Goal: Transaction & Acquisition: Purchase product/service

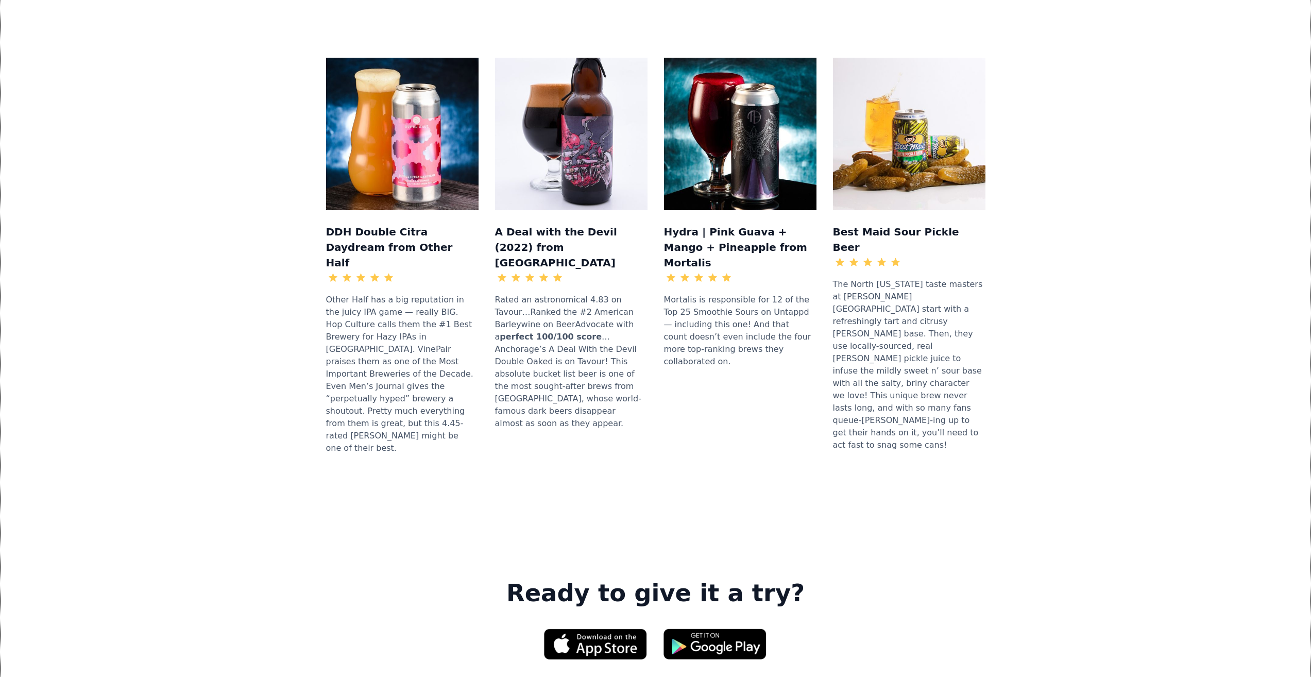
scroll to position [1133, 0]
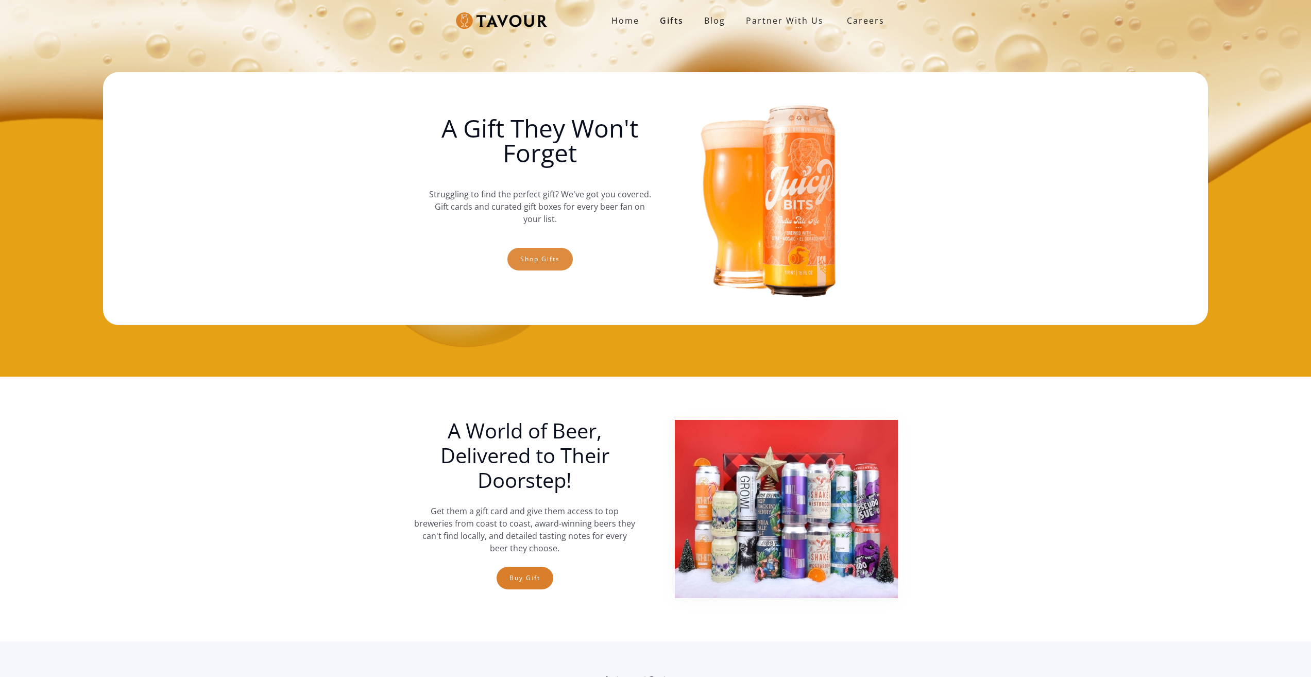
click at [545, 266] on link "Shop gifts" at bounding box center [539, 259] width 65 height 23
click at [541, 260] on link "Shop gifts" at bounding box center [539, 259] width 65 height 23
click at [523, 253] on link "Shop gifts" at bounding box center [539, 259] width 65 height 23
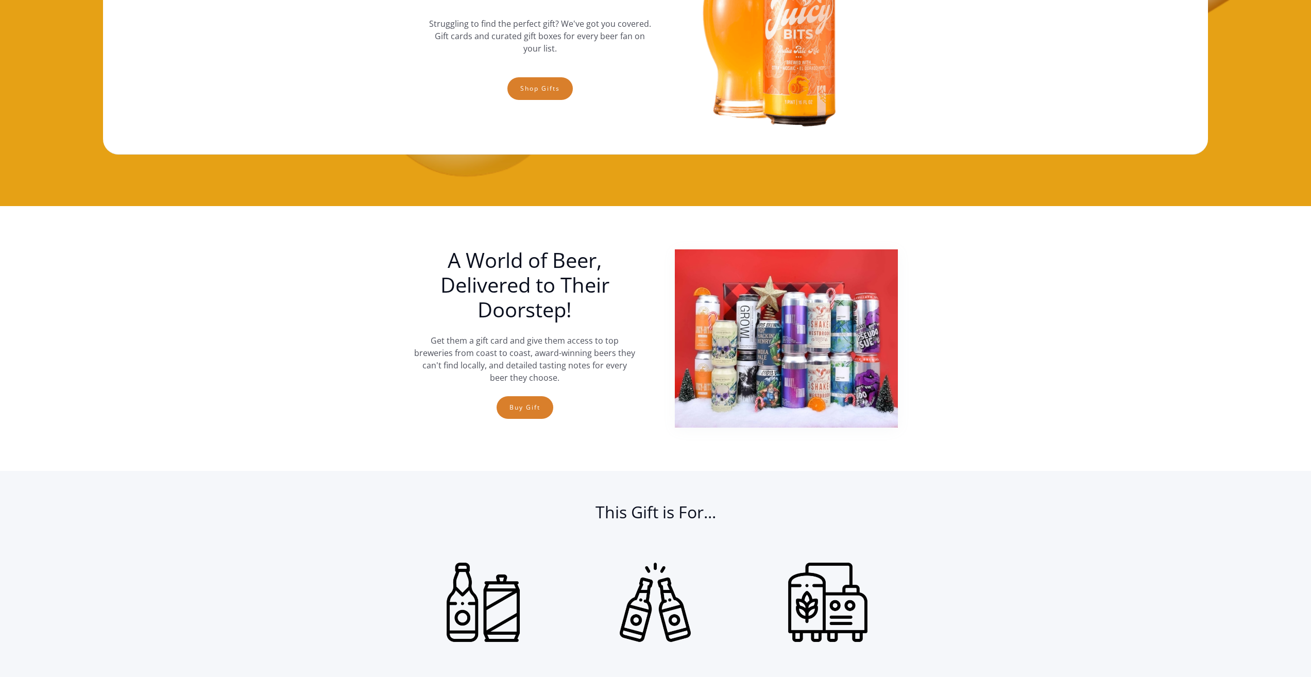
scroll to position [67, 0]
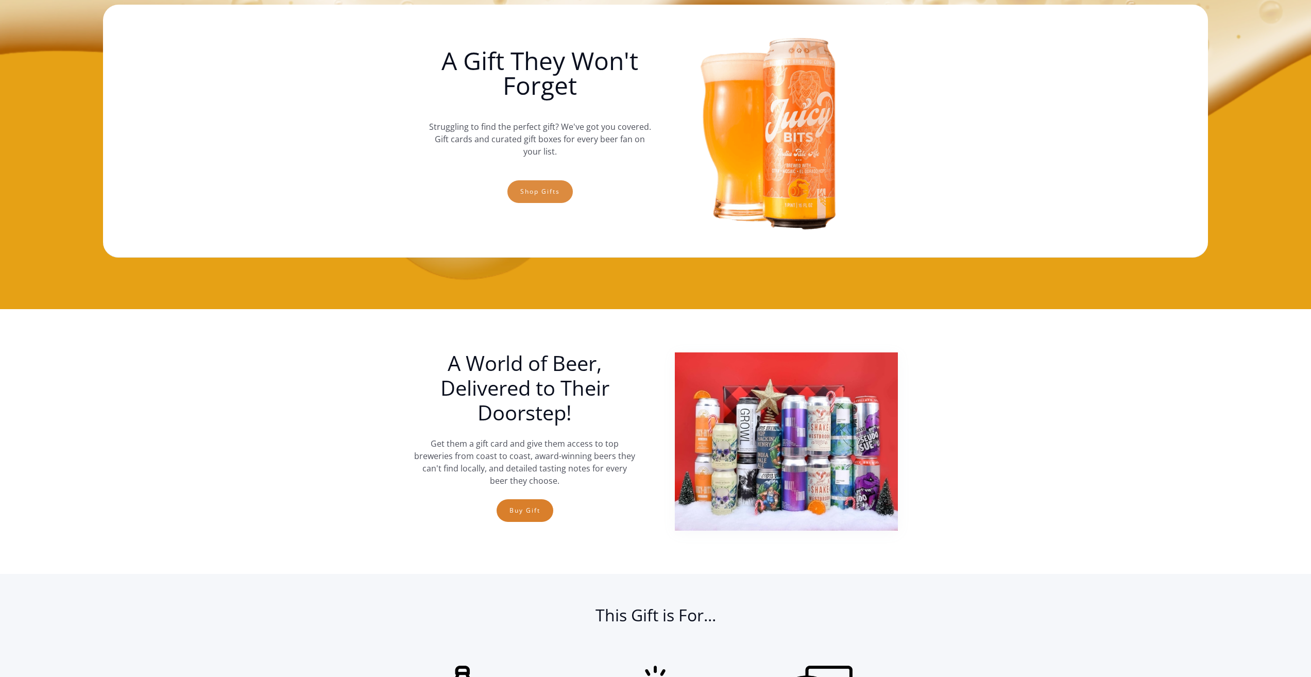
click at [563, 189] on link "Shop gifts" at bounding box center [539, 191] width 65 height 23
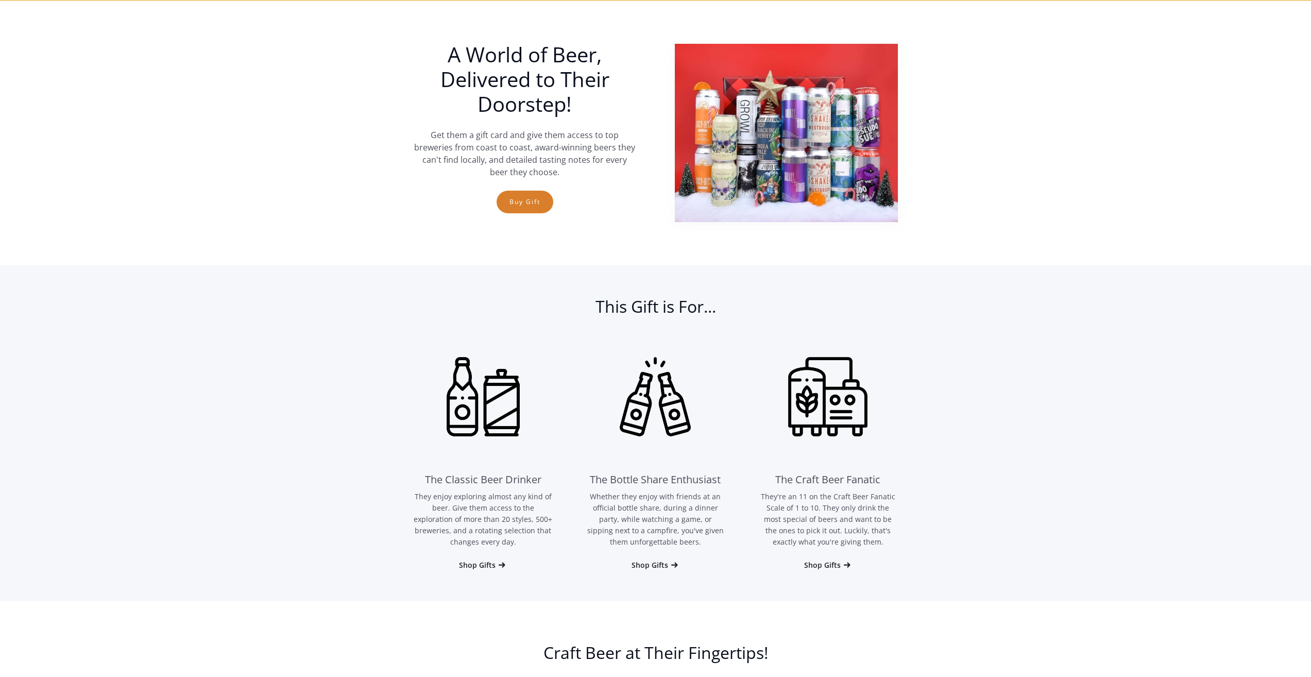
scroll to position [377, 0]
